Goal: Task Accomplishment & Management: Use online tool/utility

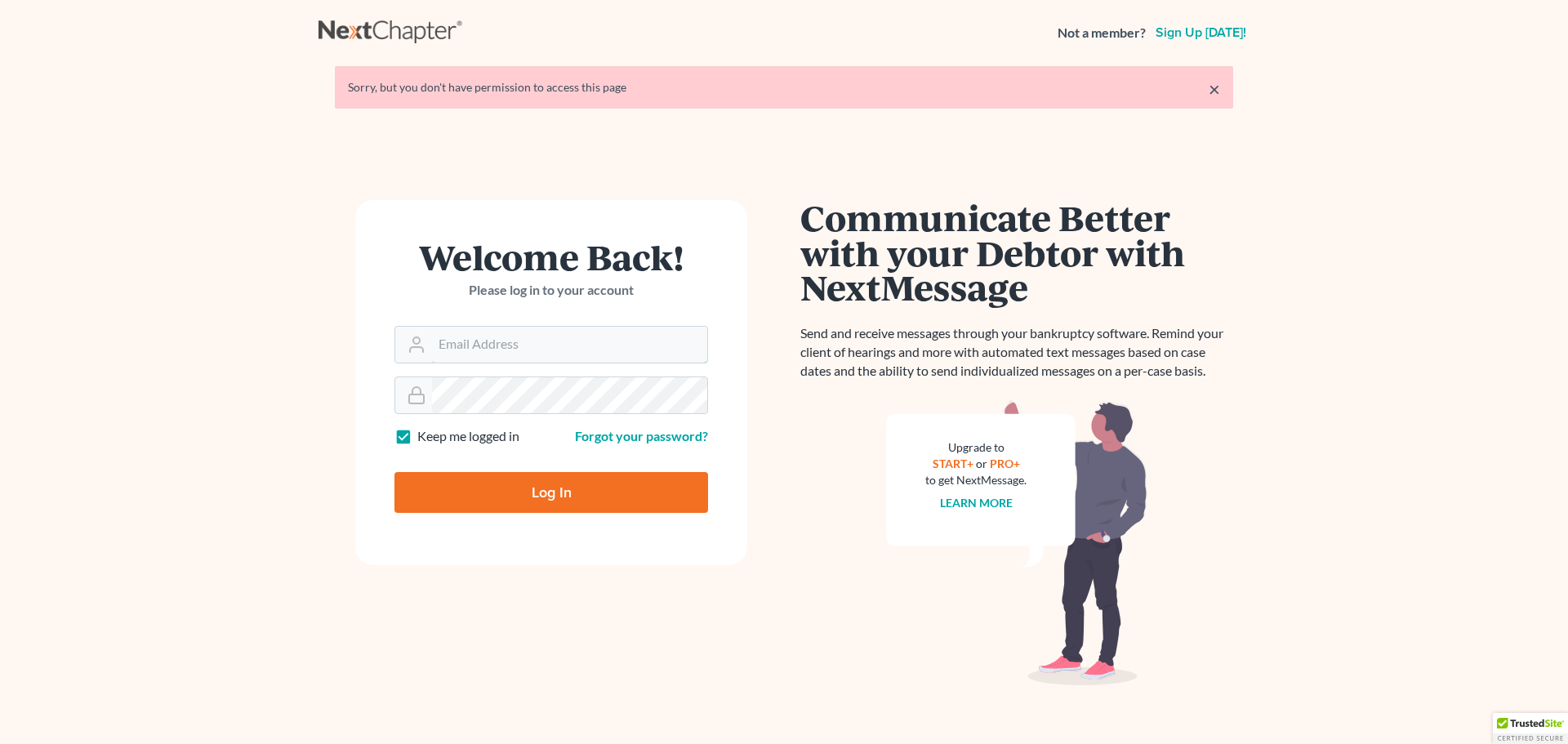
type input "sherry@mdlawoffices.com"
click at [542, 500] on input "Log In" at bounding box center [551, 492] width 314 height 41
type input "Thinking..."
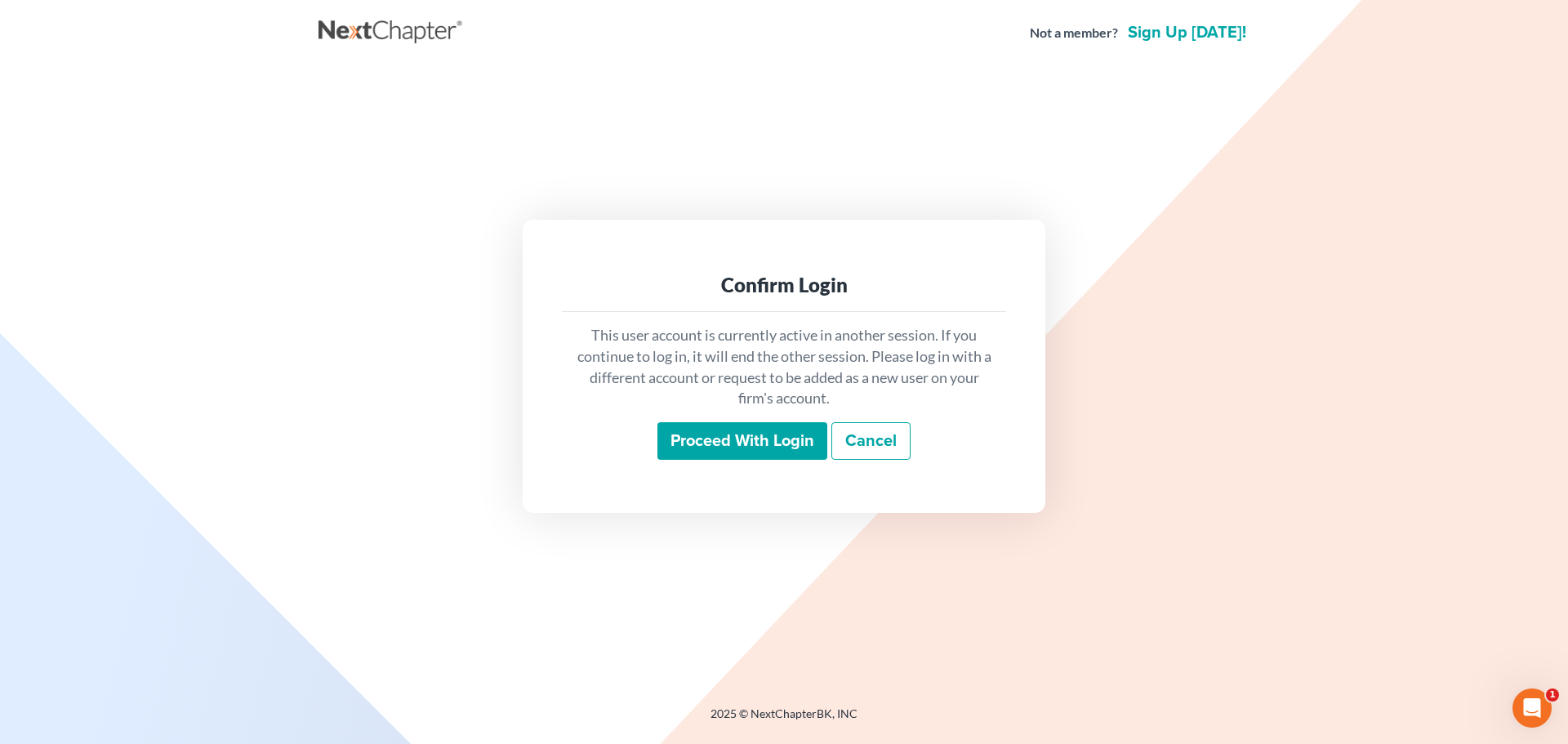
click at [714, 442] on input "Proceed with login" at bounding box center [742, 441] width 169 height 37
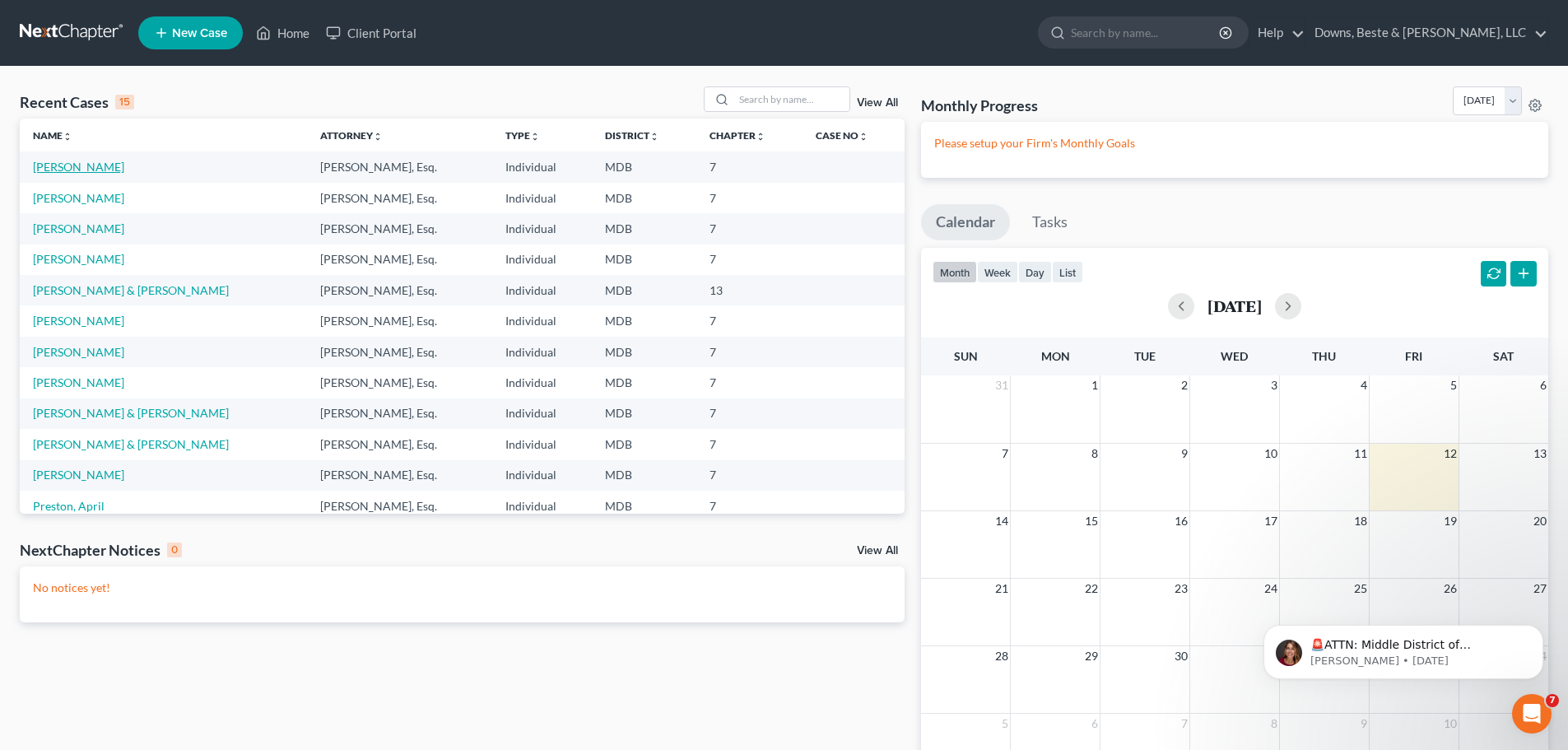
click at [70, 170] on link "Smith, Timothy" at bounding box center [79, 167] width 92 height 14
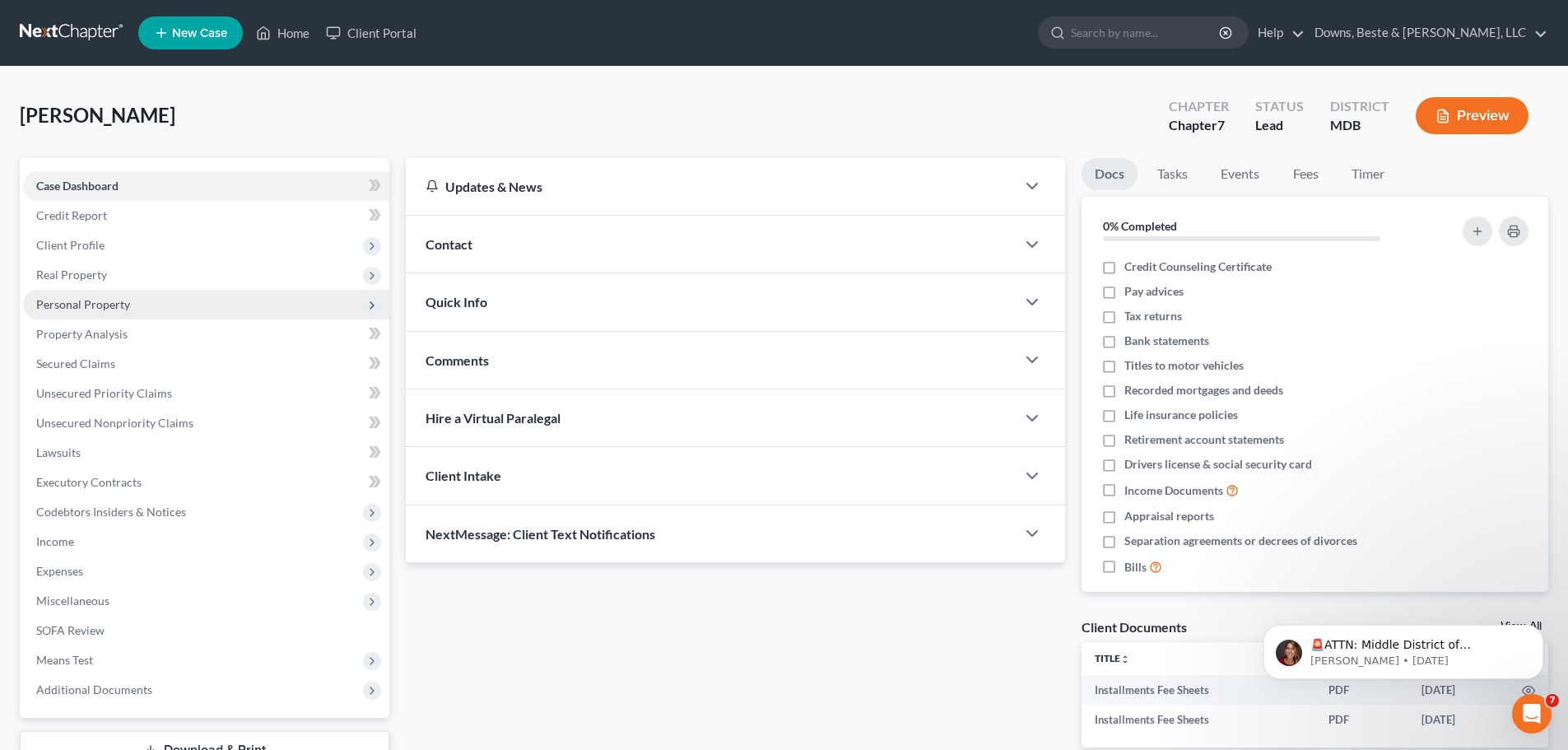
click at [104, 306] on span "Personal Property" at bounding box center [83, 305] width 94 height 14
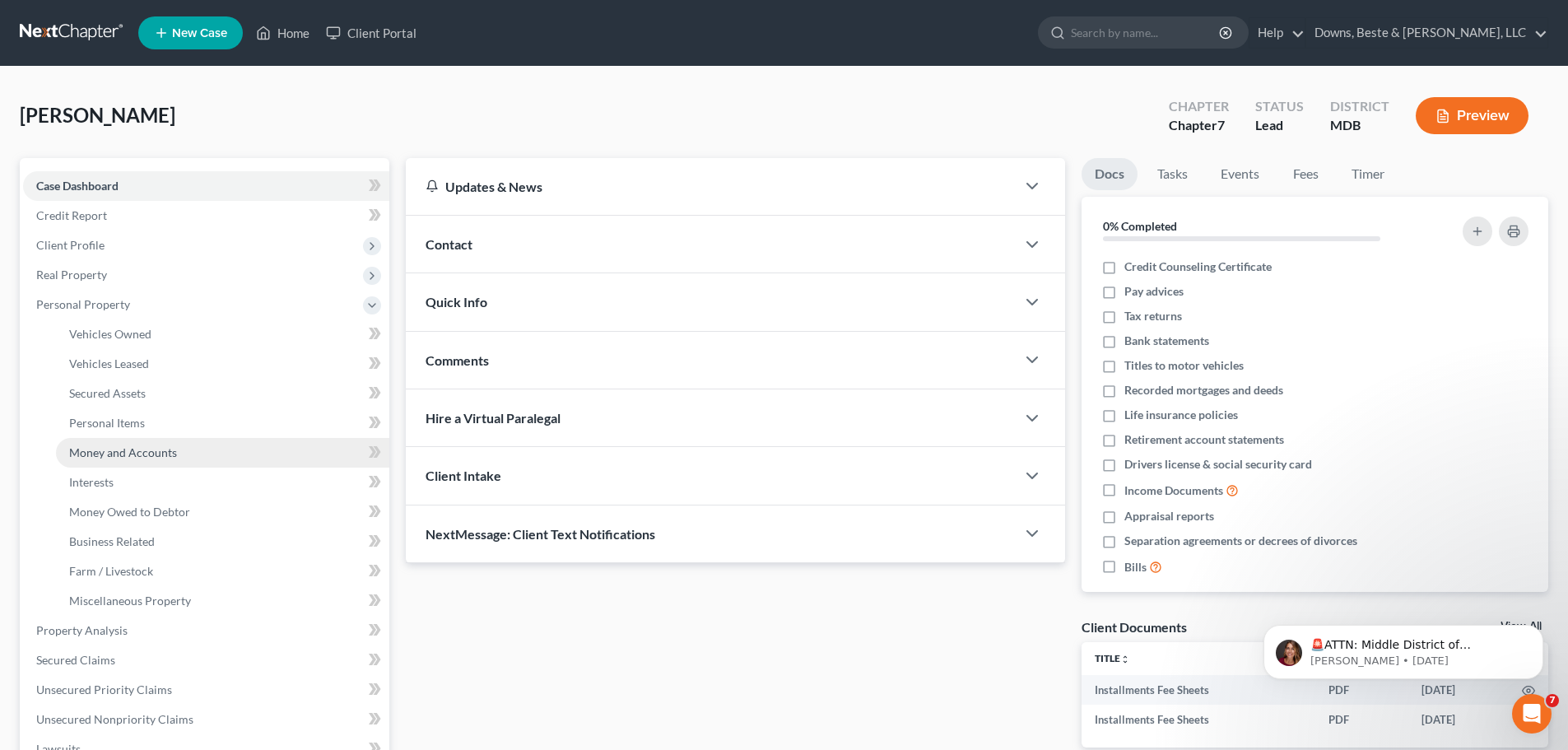
click at [132, 460] on link "Money and Accounts" at bounding box center [222, 452] width 334 height 30
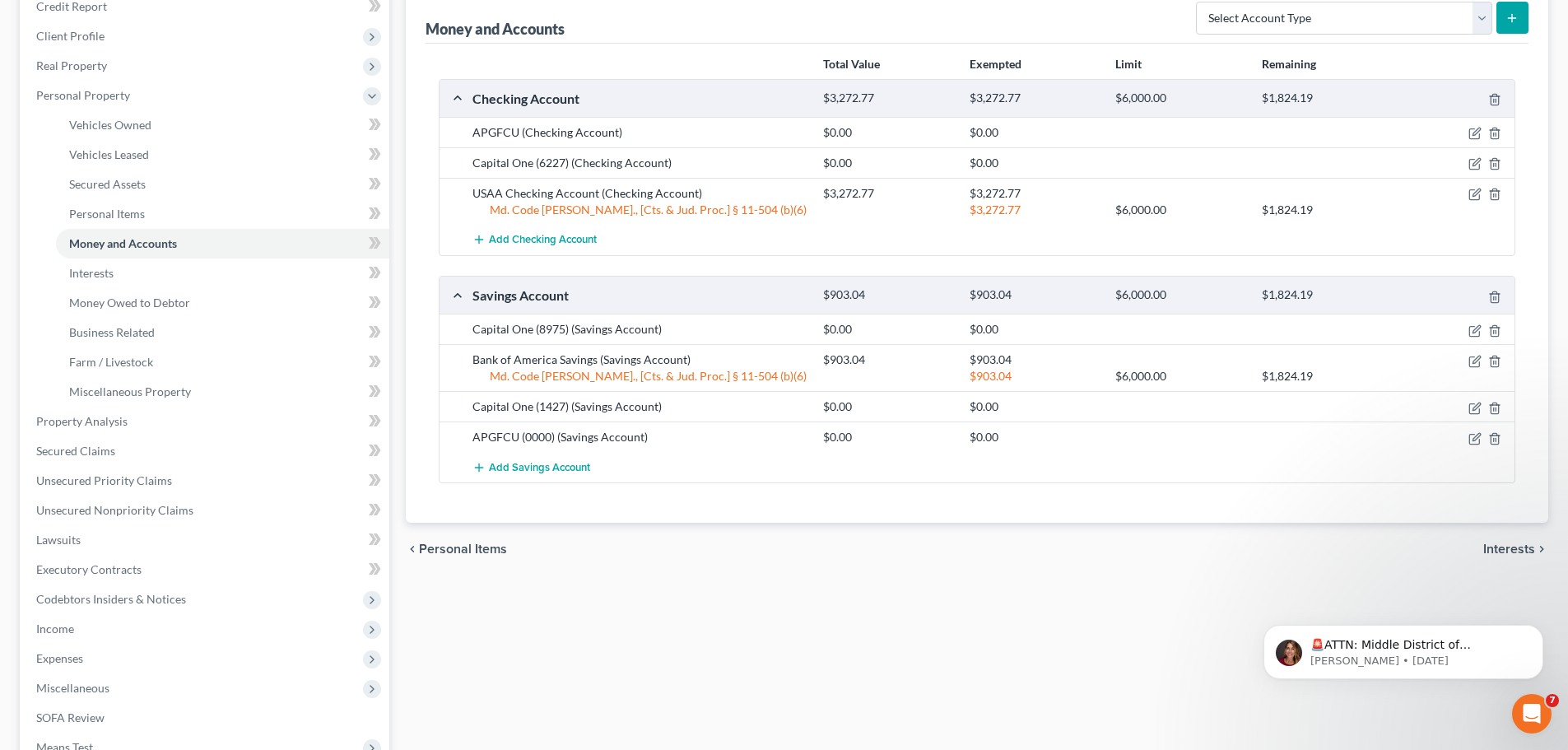
scroll to position [247, 0]
